Goal: Task Accomplishment & Management: Manage account settings

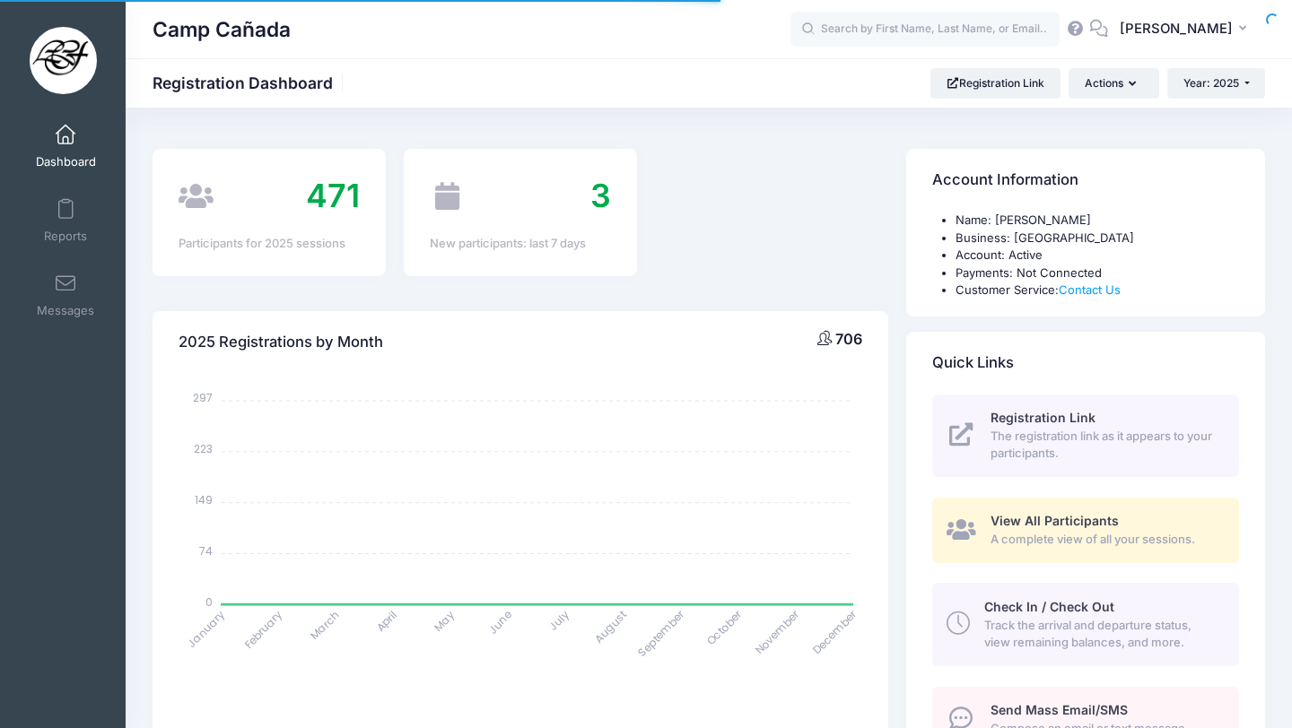
select select
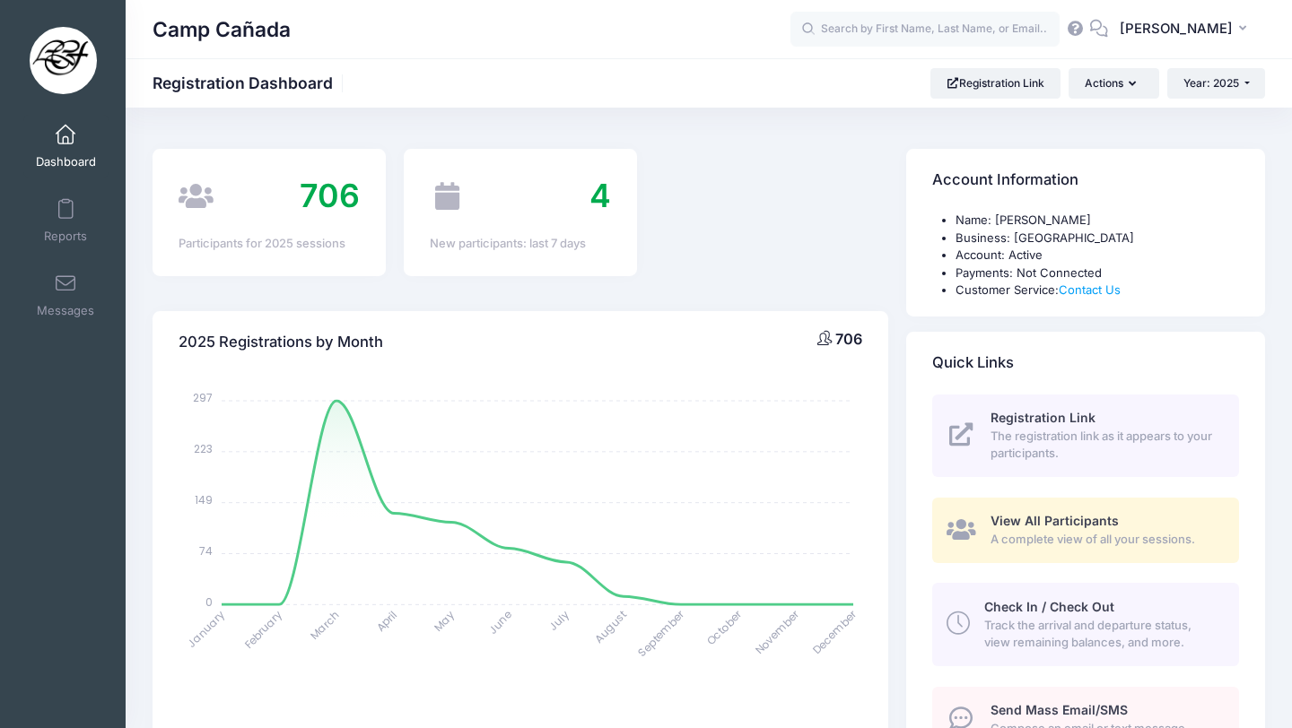
click at [1057, 631] on span "Track the arrival and departure status, view remaining balances, and more." at bounding box center [1101, 634] width 234 height 35
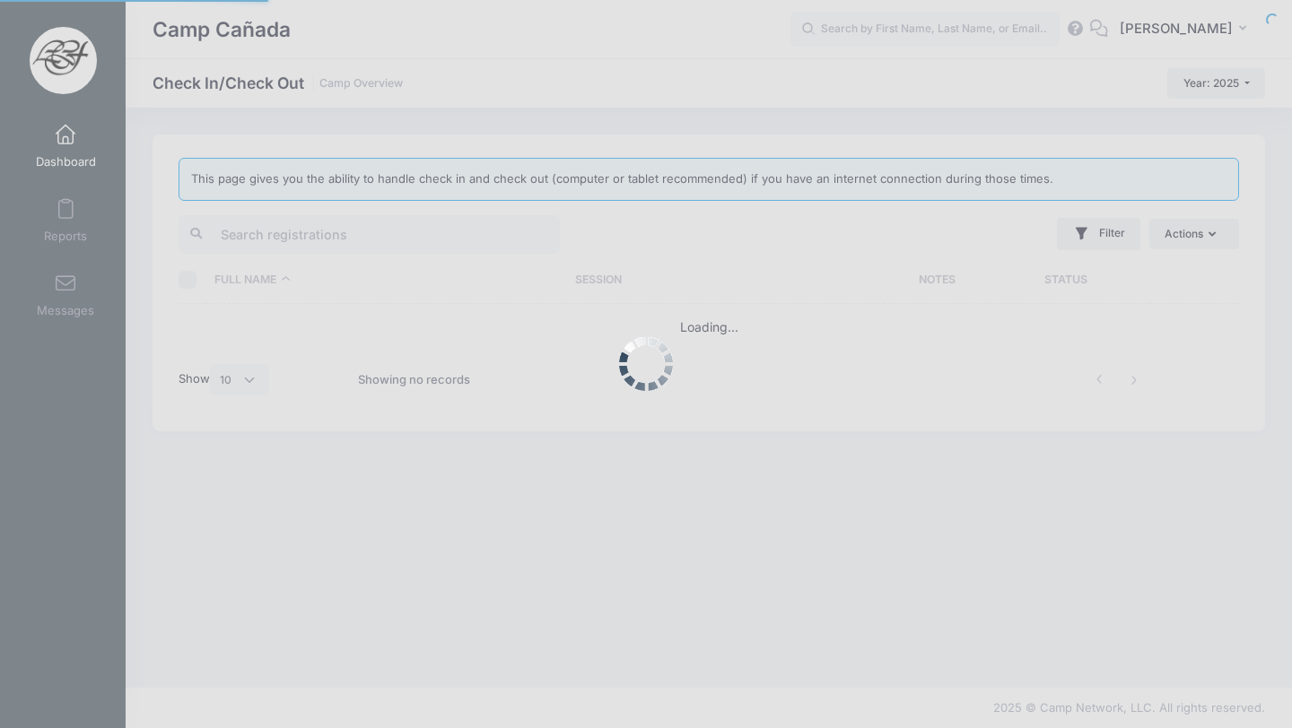
select select "10"
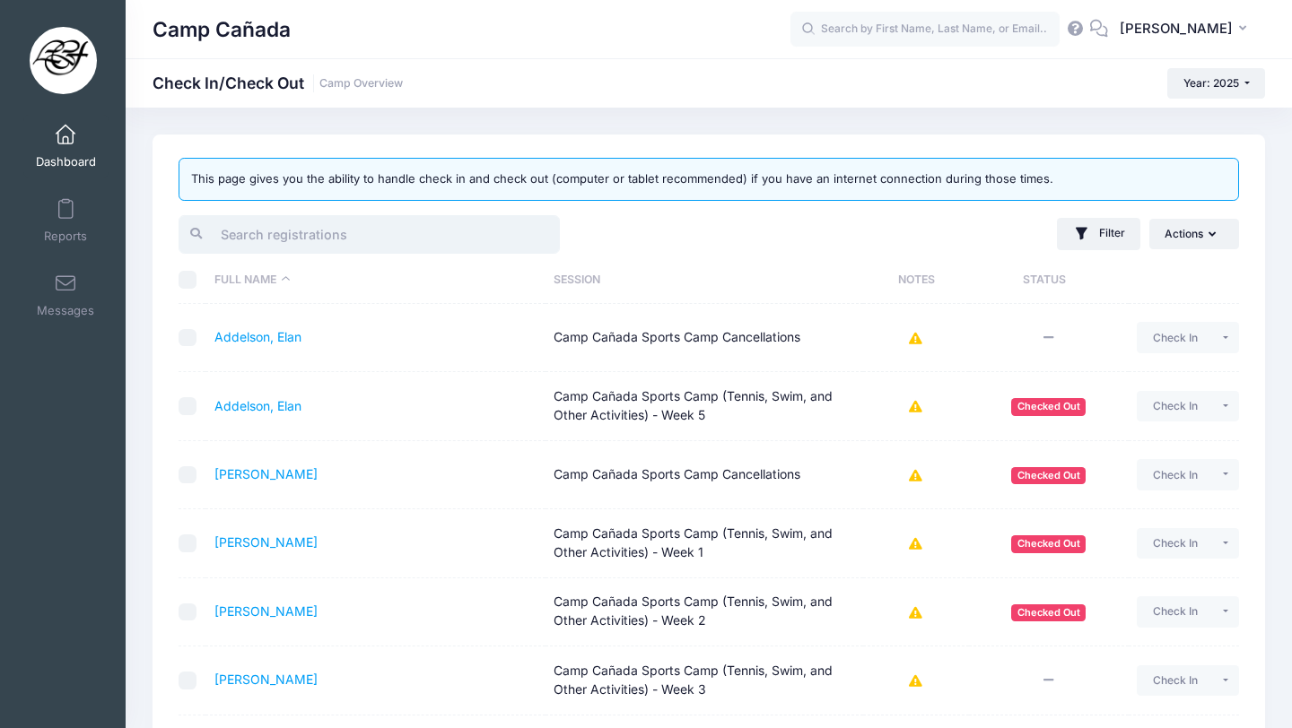
click at [282, 246] on input "search" at bounding box center [369, 234] width 381 height 39
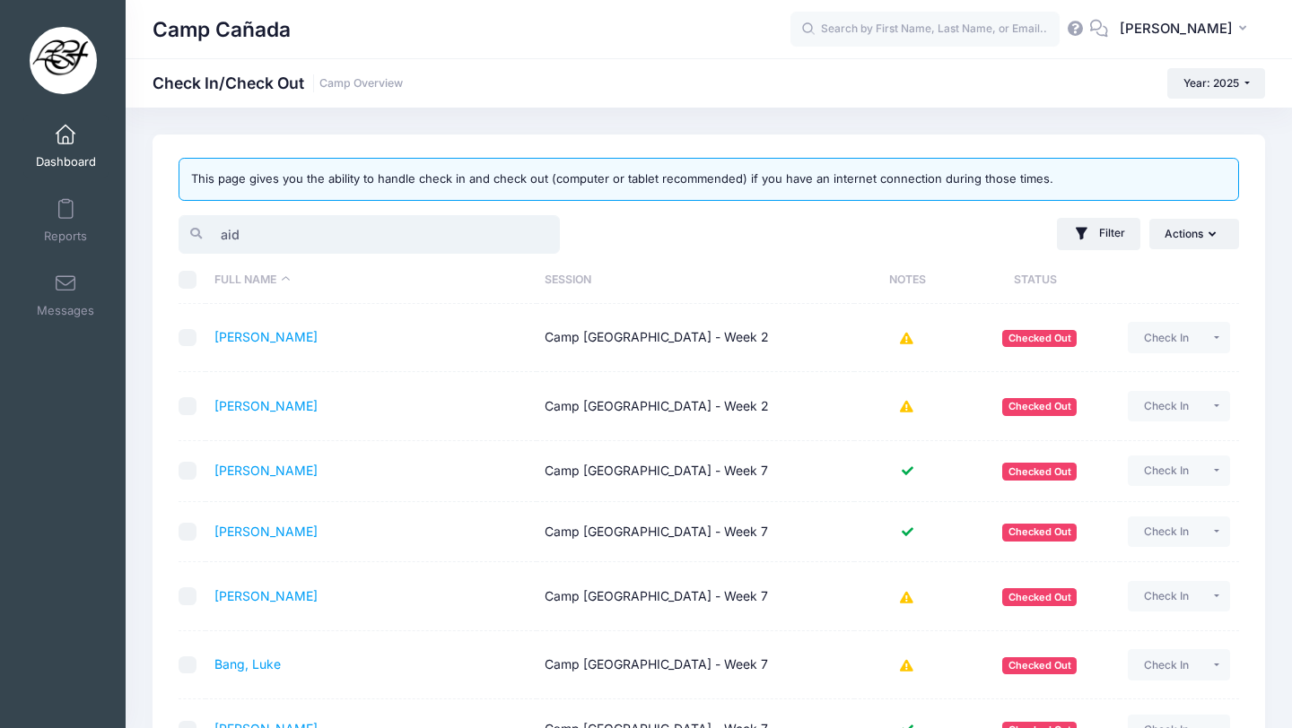
type input "aide"
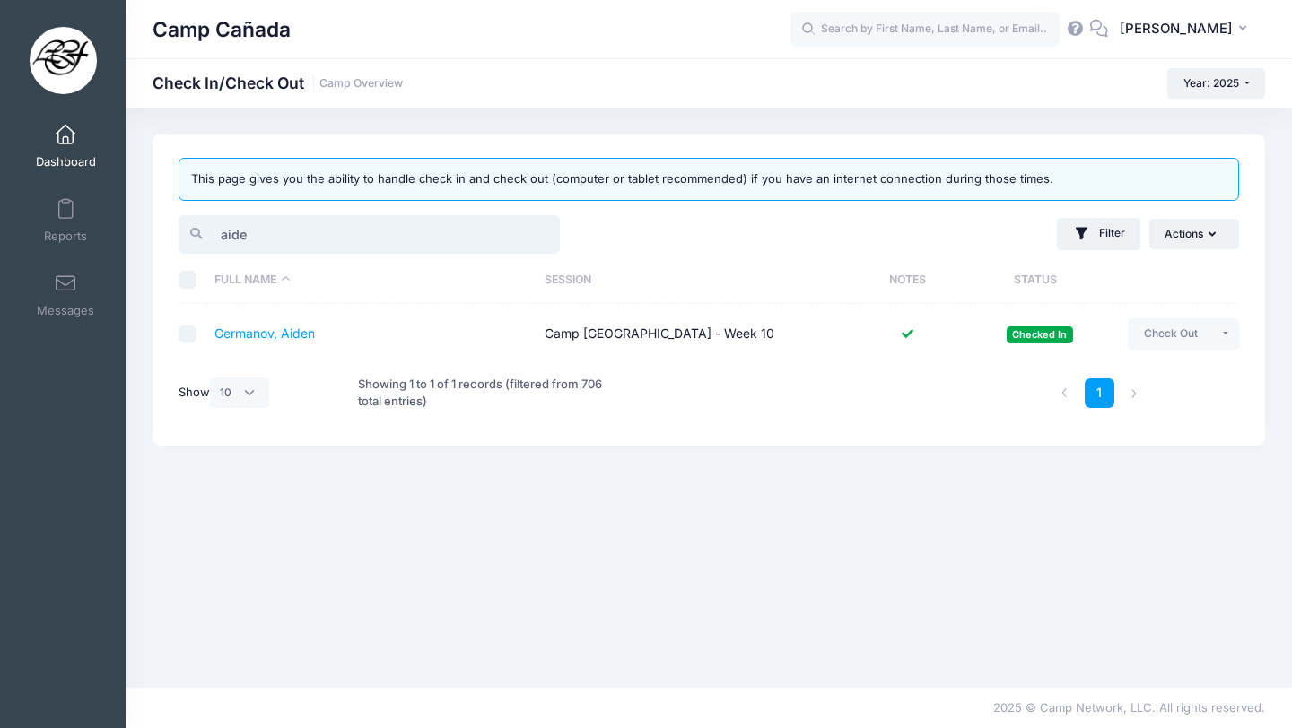
drag, startPoint x: 249, startPoint y: 237, endPoint x: 169, endPoint y: 229, distance: 81.1
click at [171, 230] on div "aide" at bounding box center [439, 235] width 539 height 44
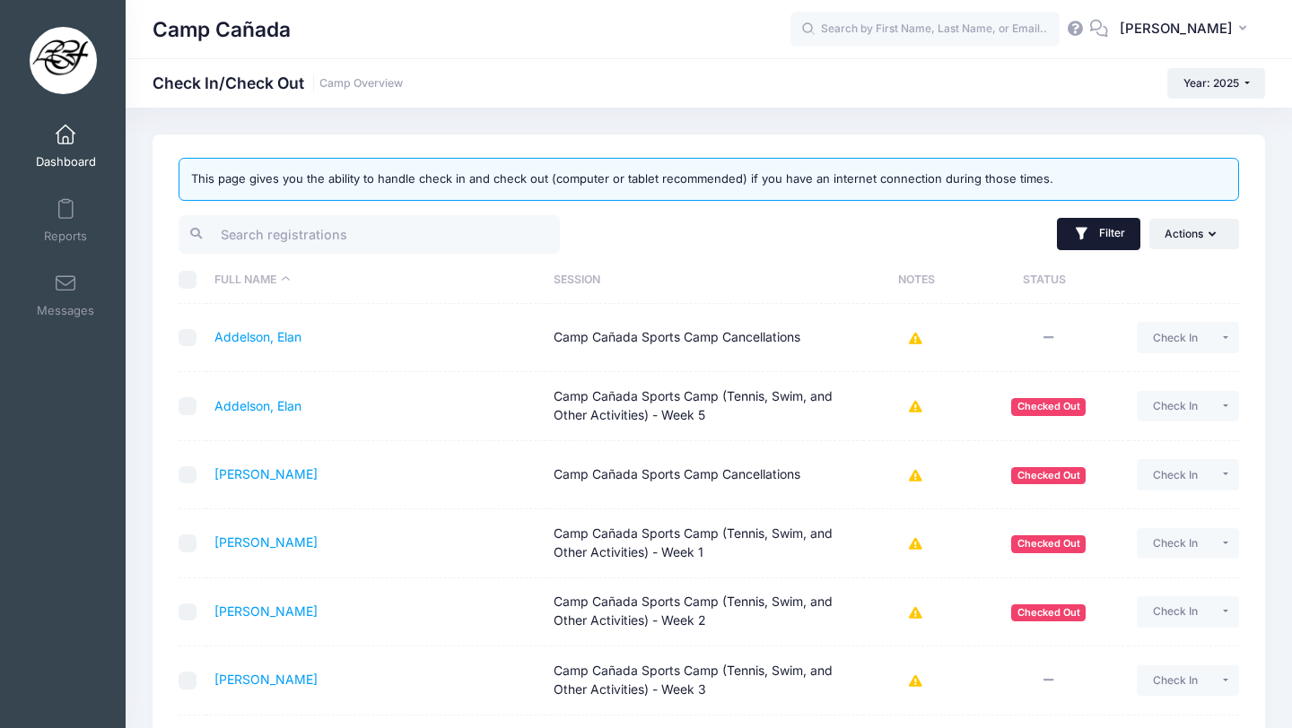
click at [1107, 226] on button "Filter" at bounding box center [1098, 234] width 83 height 32
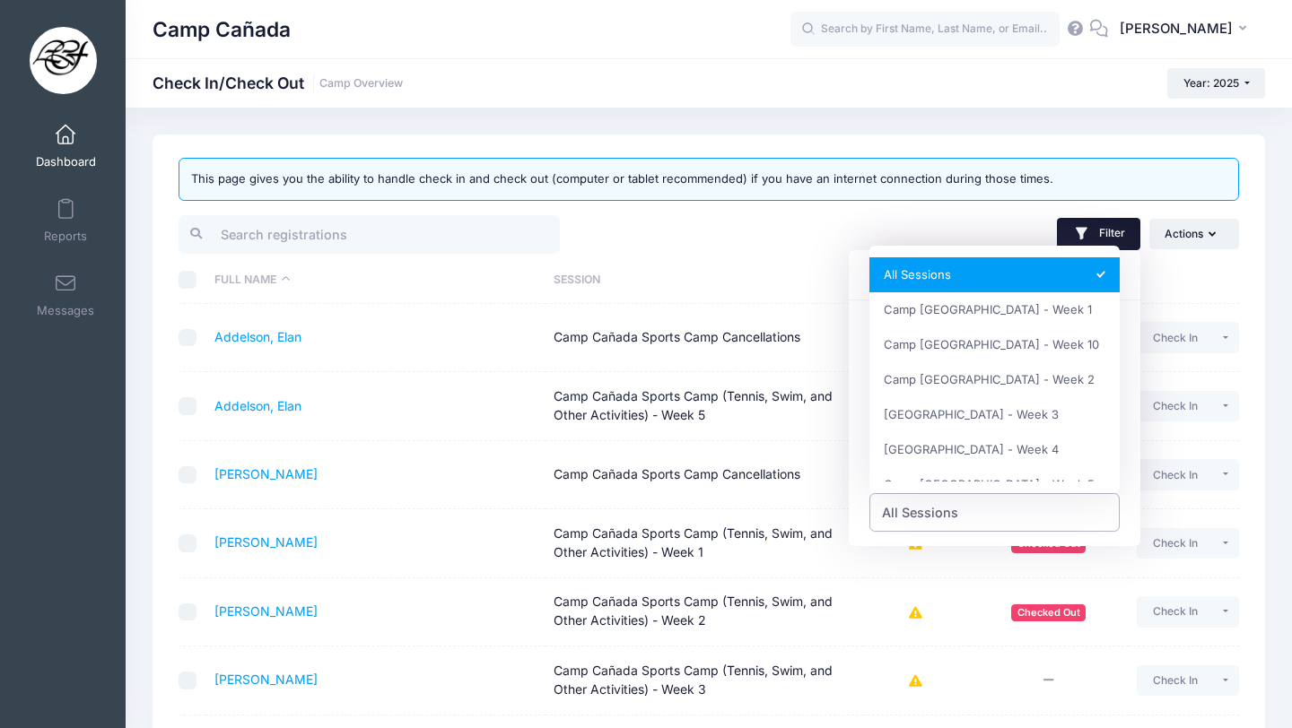
click at [996, 522] on span "All Sessions" at bounding box center [994, 512] width 251 height 39
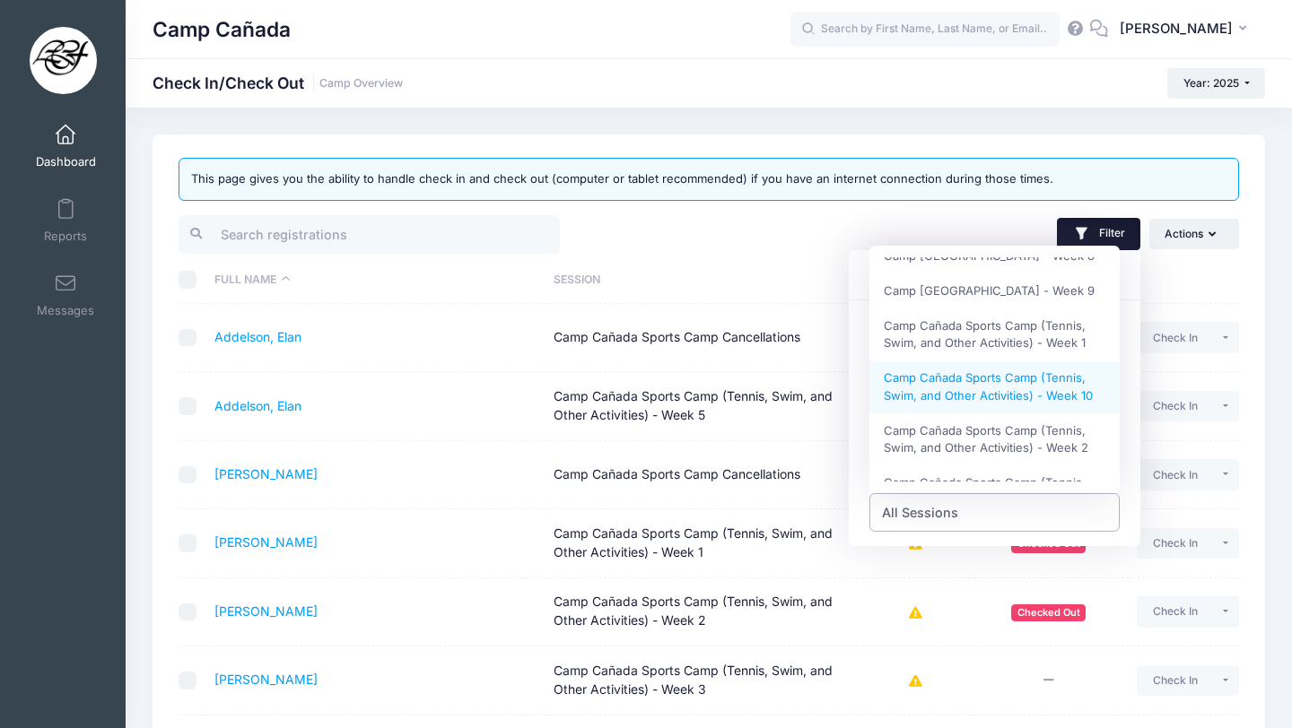
scroll to position [344, 0]
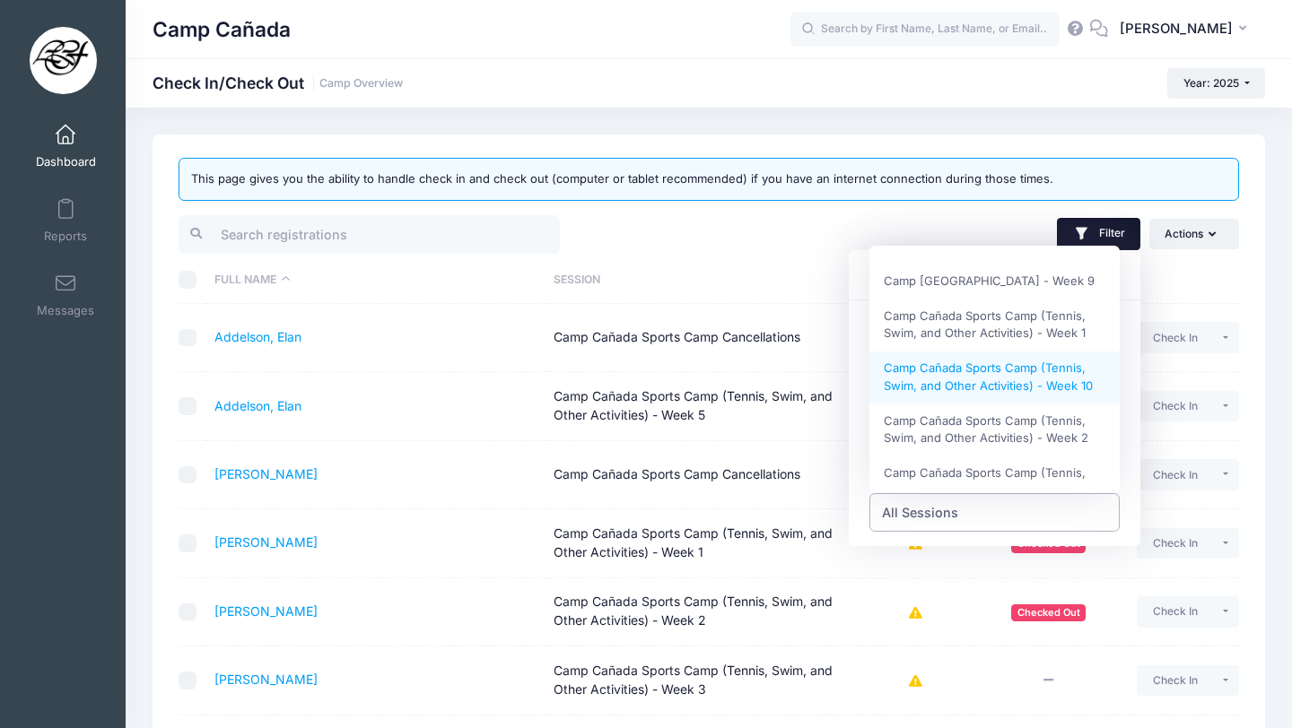
select select "Camp Cañada Sports Camp (Tennis, Swim, and Other Activities) - Week 10"
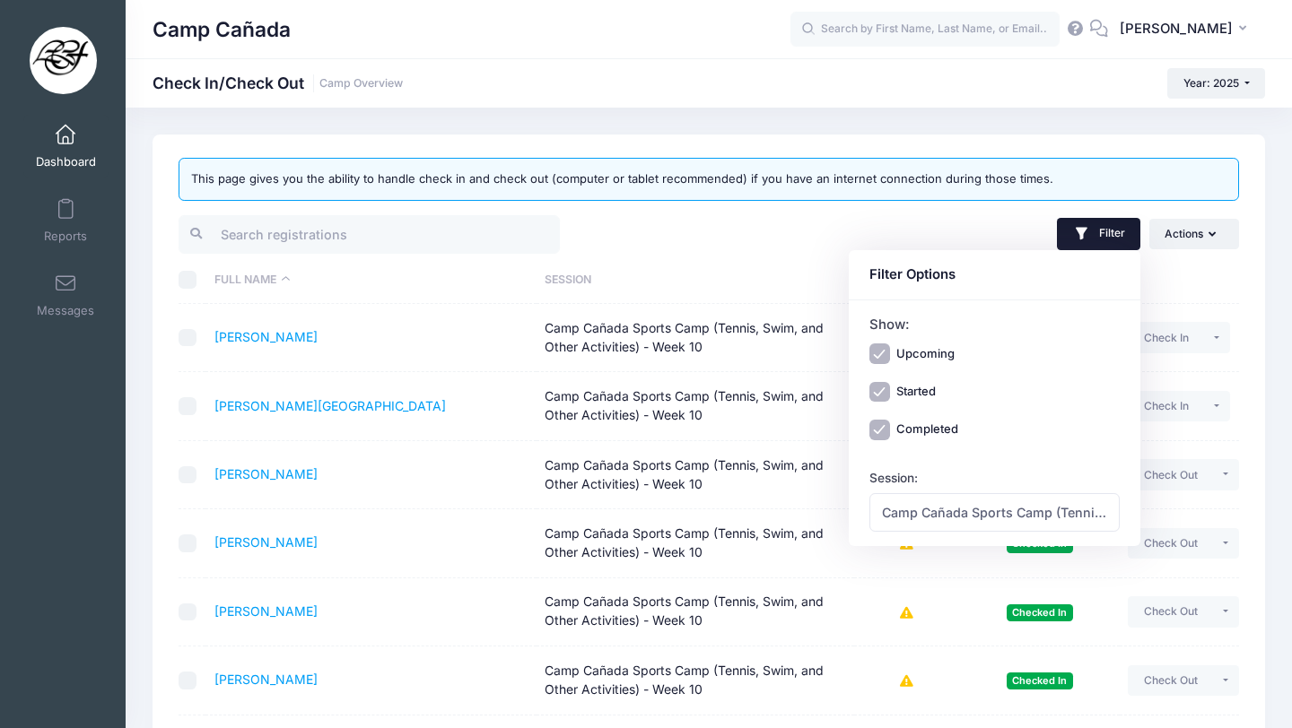
click at [773, 269] on th "Session" at bounding box center [695, 281] width 318 height 48
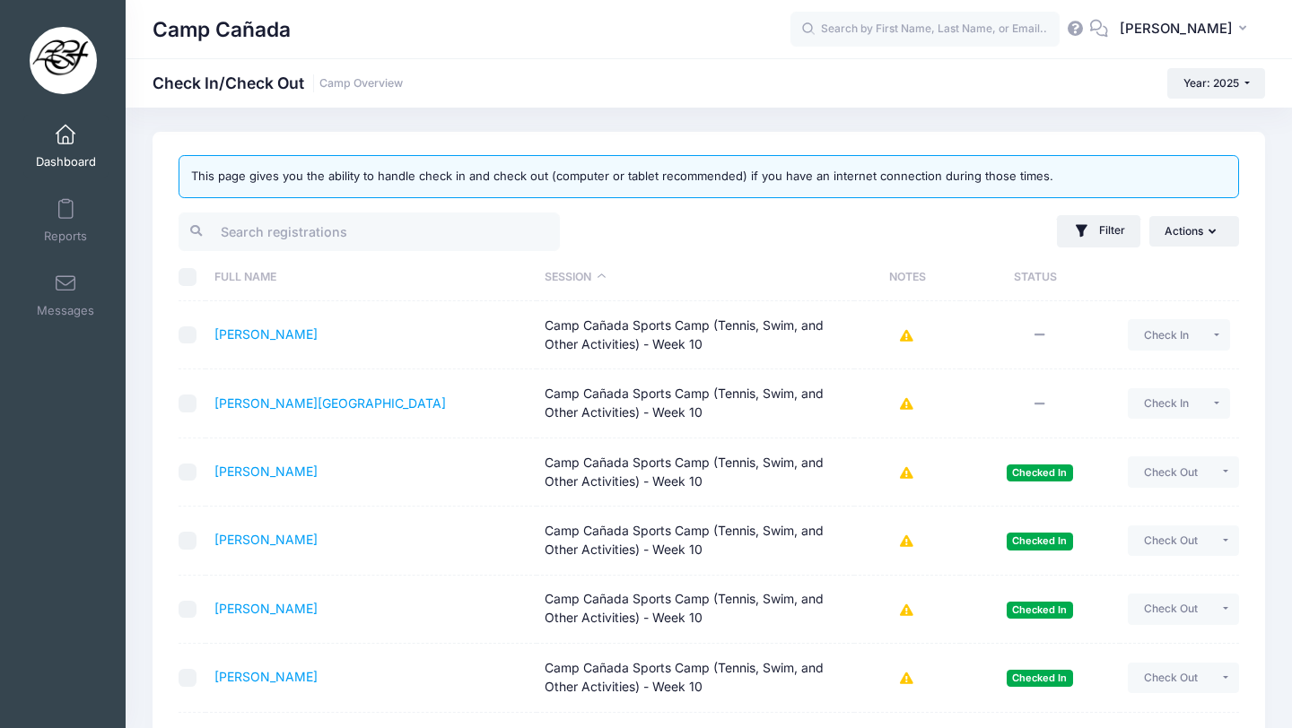
scroll to position [0, 0]
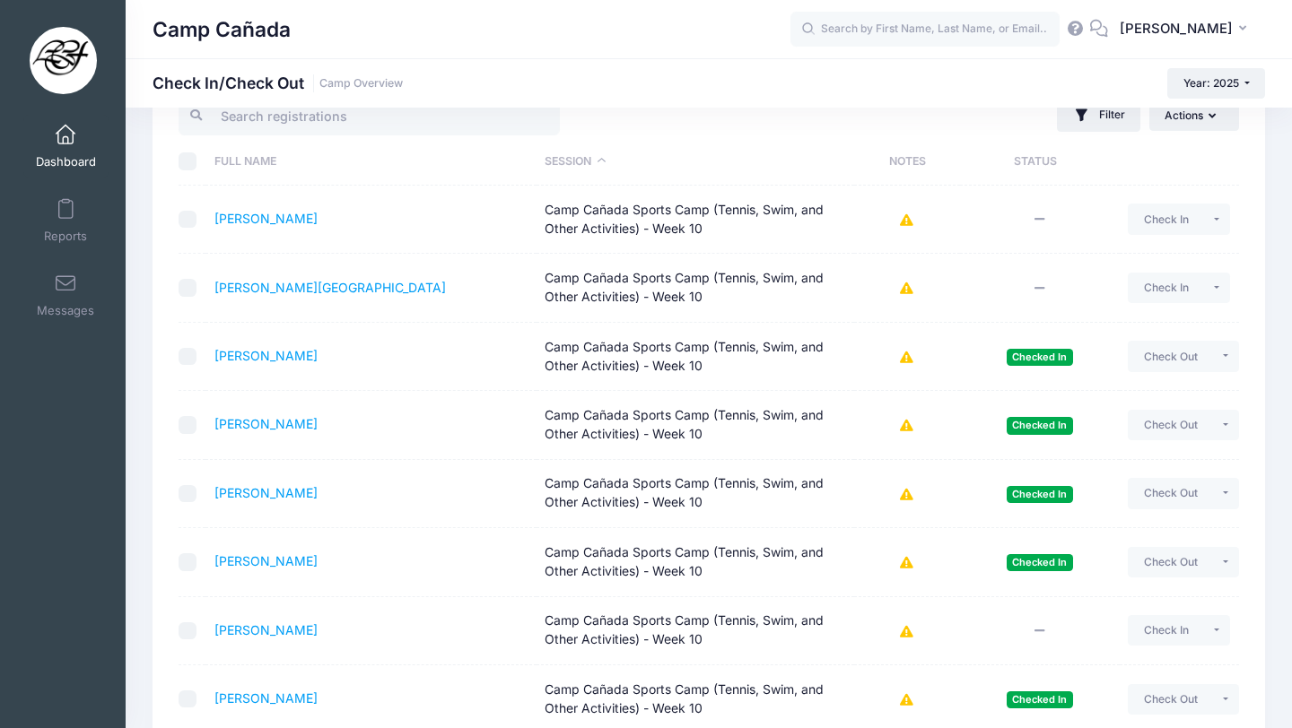
click at [634, 253] on td "Camp Cañada Sports Camp (Tennis, Swim, and Other Activities) - Week 10" at bounding box center [695, 220] width 318 height 68
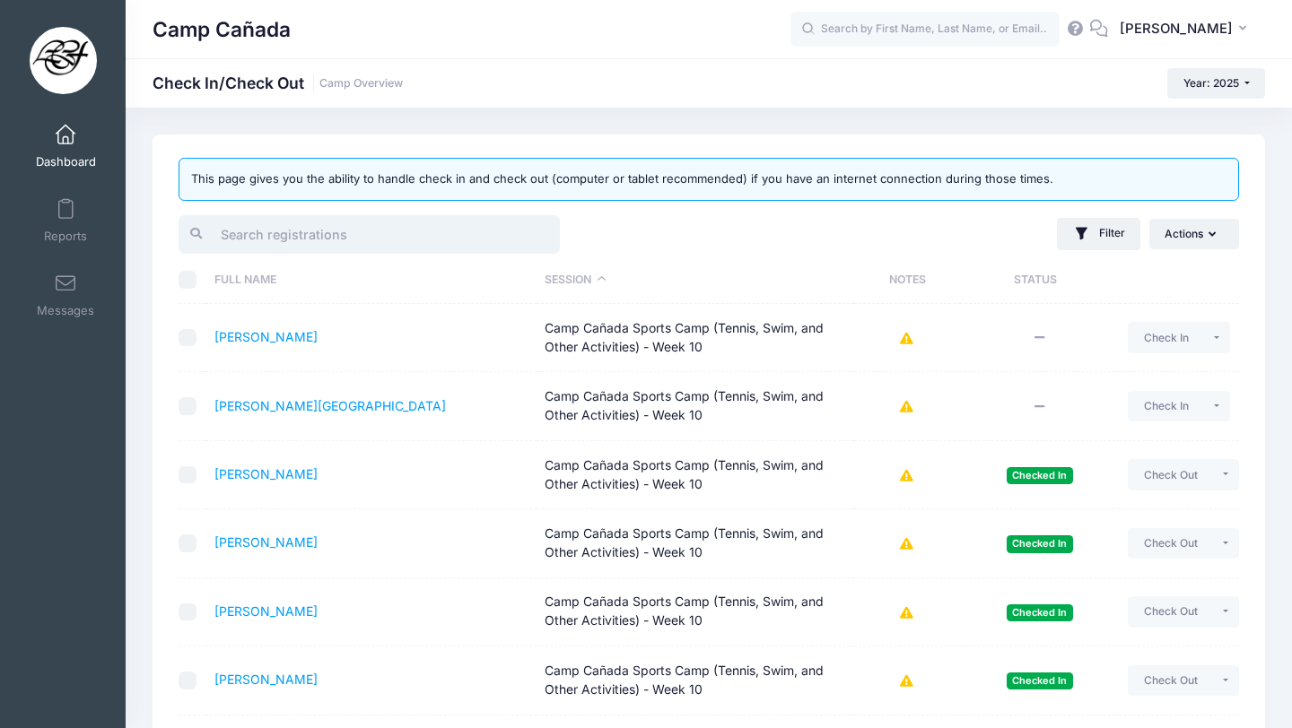
click at [372, 245] on input "search" at bounding box center [369, 234] width 381 height 39
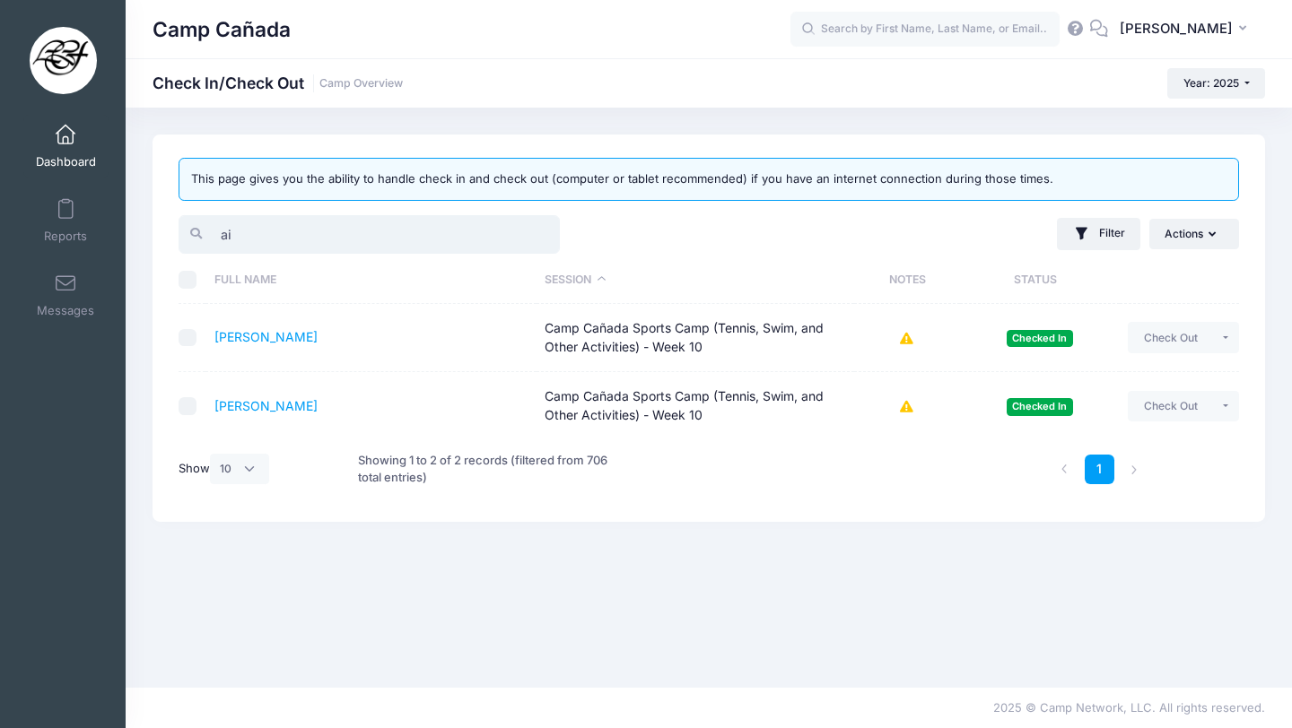
type input "a"
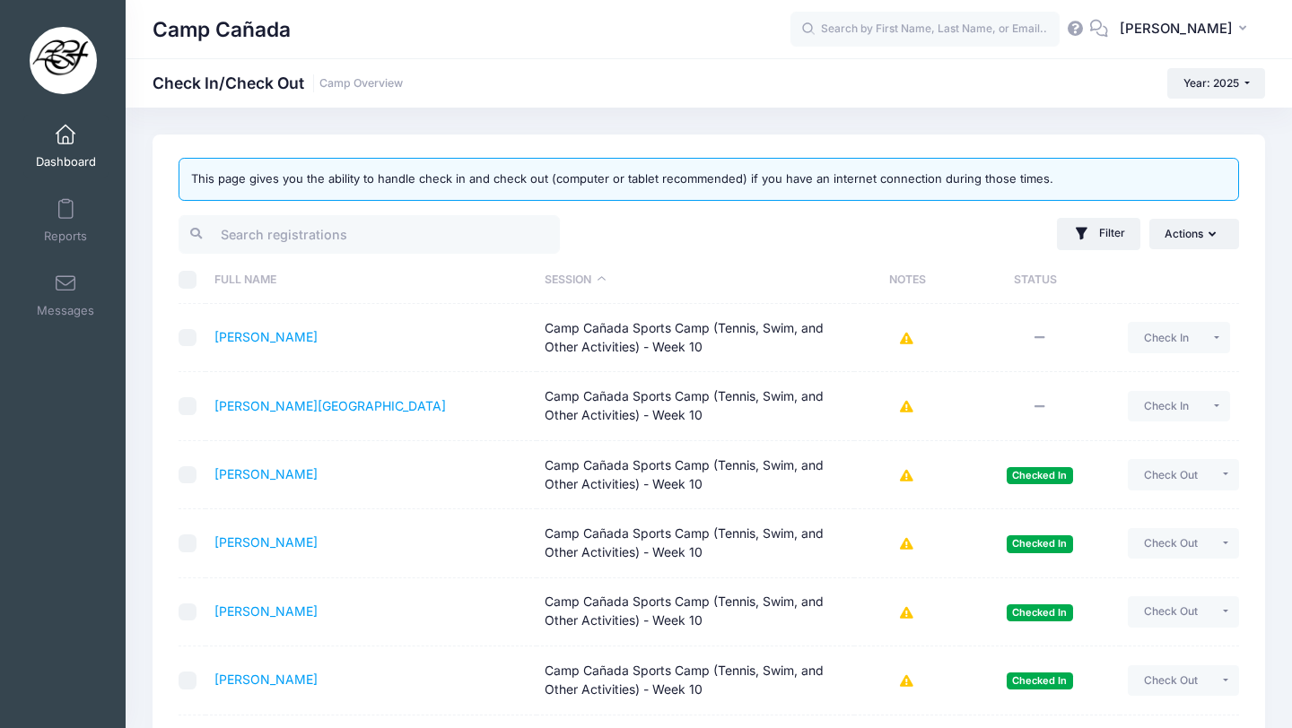
click at [562, 136] on div "This page gives you the ability to handle check in and check out (computer or t…" at bounding box center [708, 603] width 1112 height 936
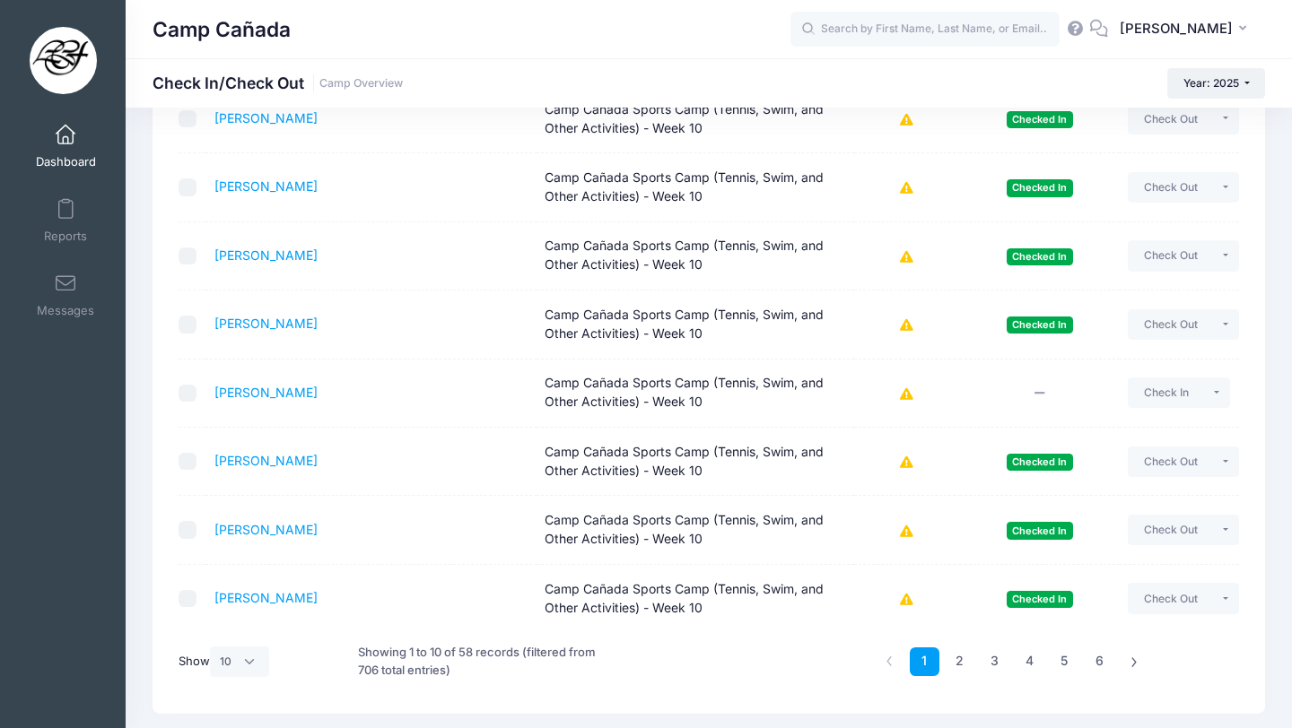
scroll to position [410, 0]
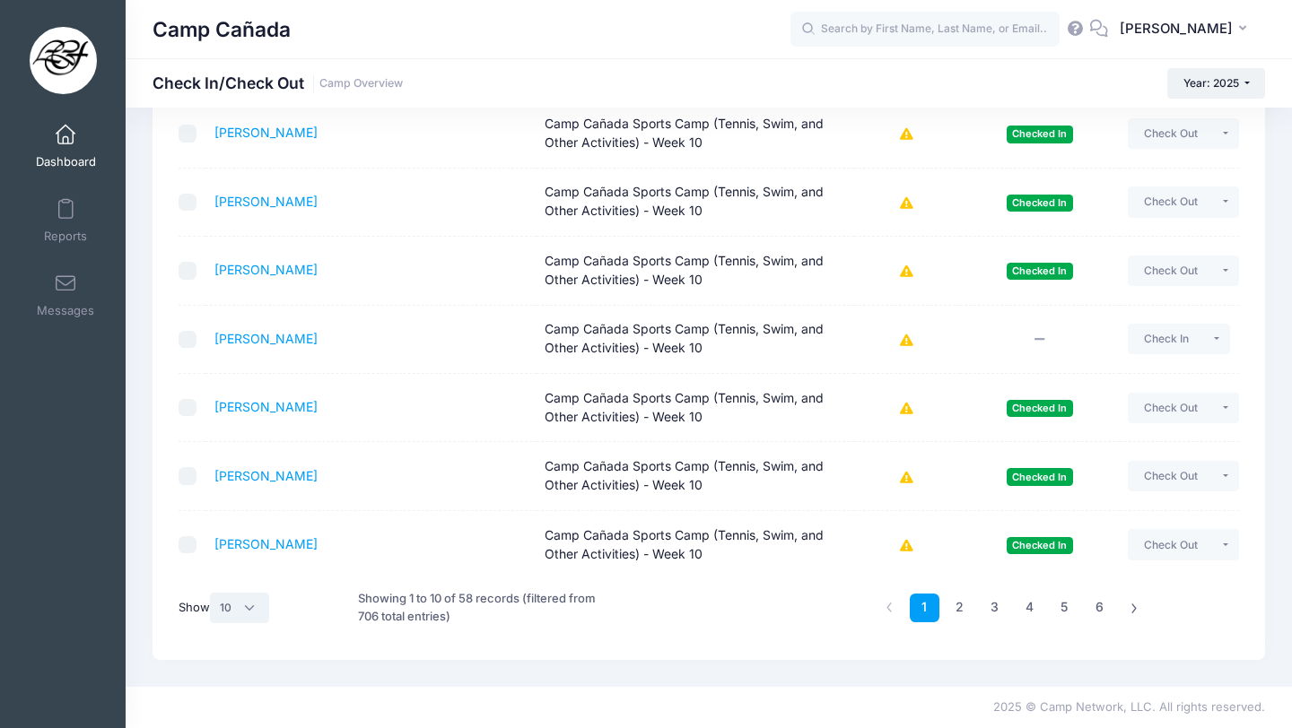
click at [233, 617] on select "All 10 25 50" at bounding box center [239, 608] width 59 height 30
select select "50"
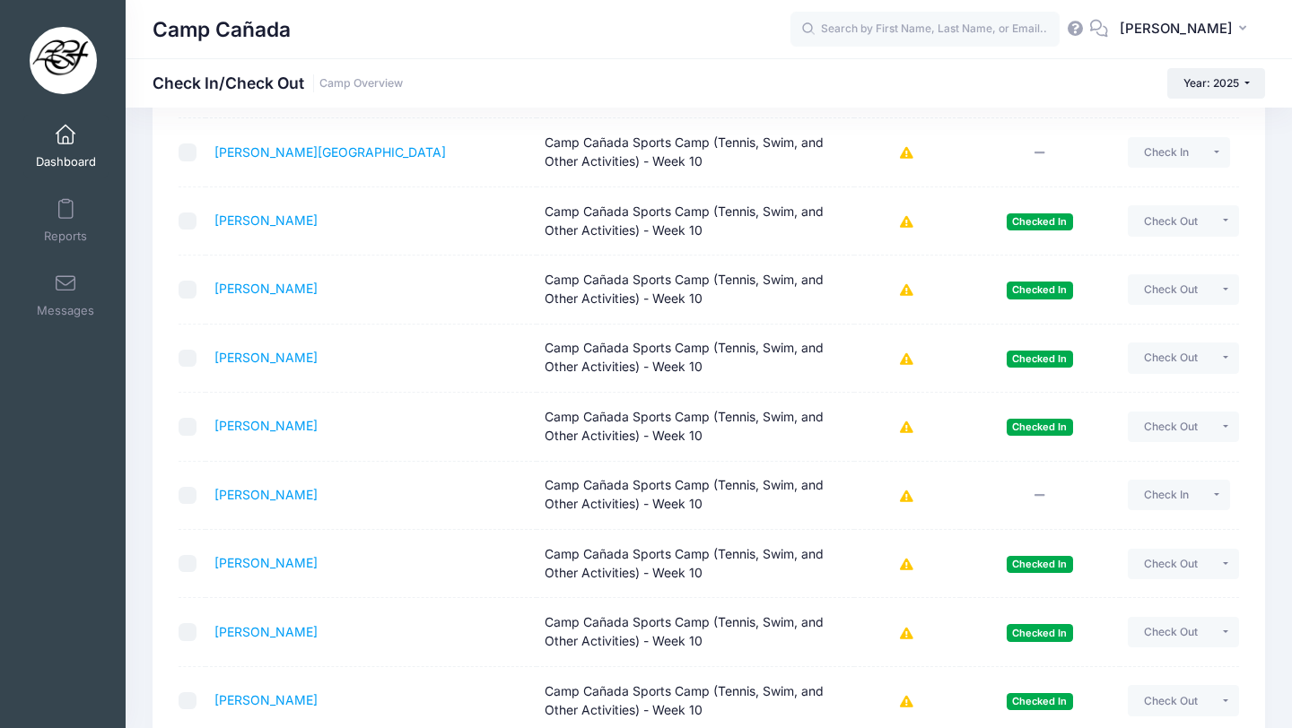
scroll to position [0, 0]
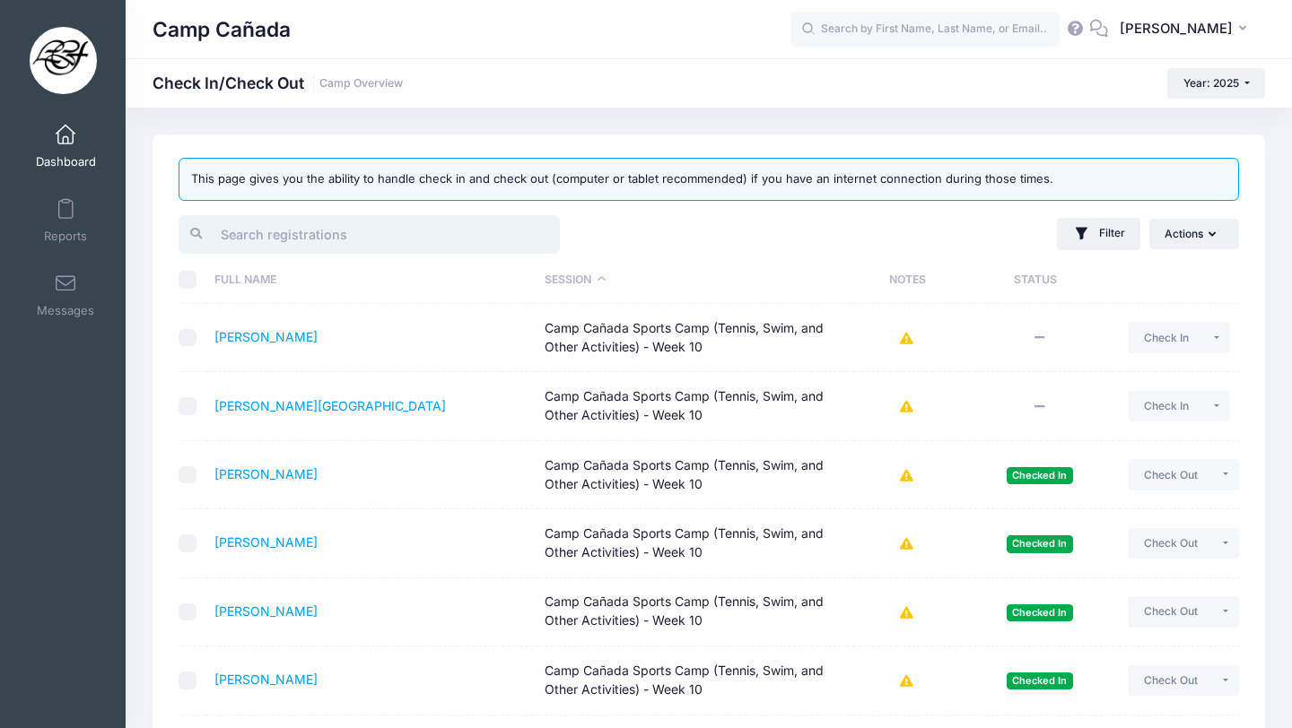
click at [327, 231] on input "search" at bounding box center [369, 234] width 381 height 39
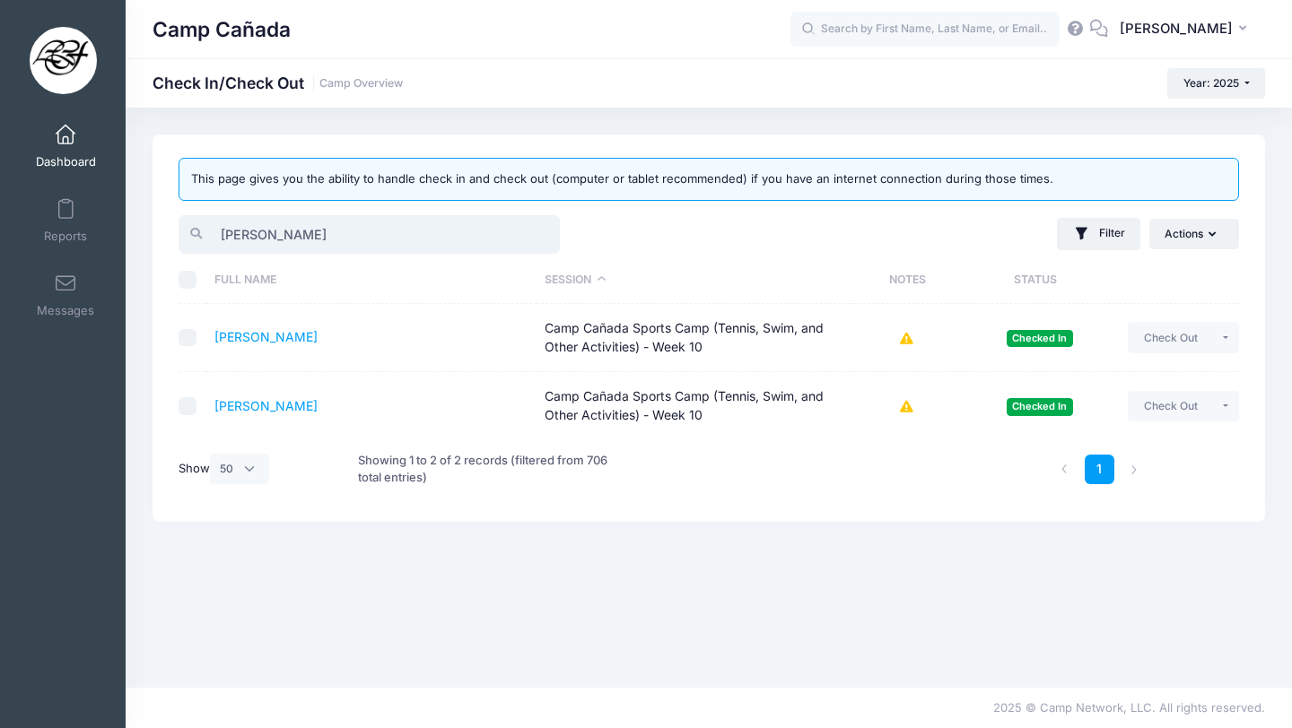
type input "ana"
